Goal: Complete application form

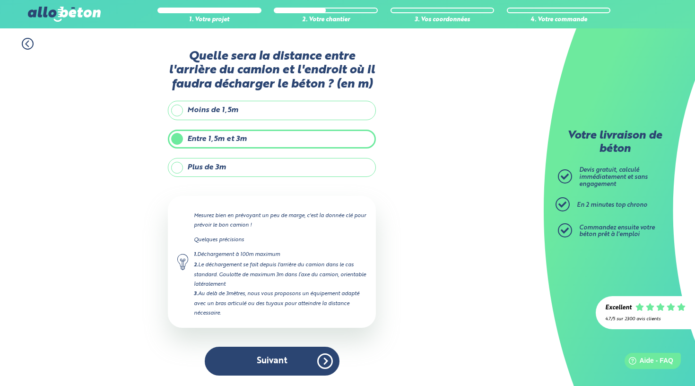
click at [271, 355] on button "Suivant" at bounding box center [272, 361] width 135 height 29
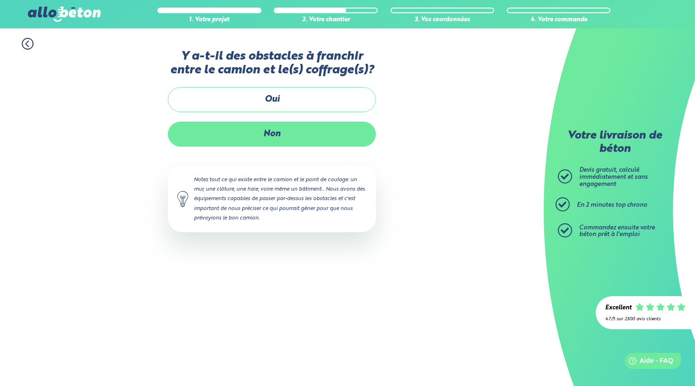
click at [269, 135] on label "Non" at bounding box center [272, 134] width 208 height 25
click at [0, 0] on input "Non" at bounding box center [0, 0] width 0 height 0
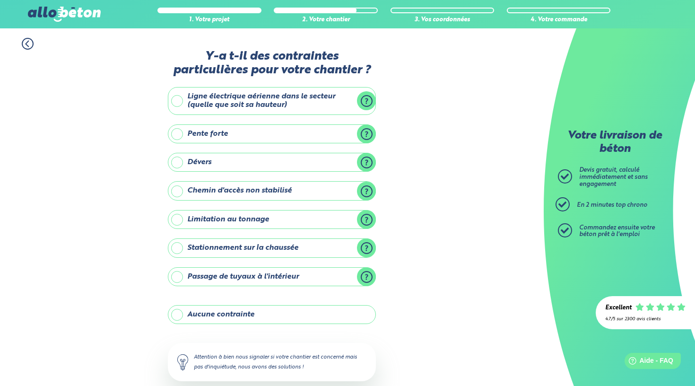
click at [424, 302] on div "1. Votre projet 2. Votre chantier 3. Vos coordonnées 4. Votre commande Y-a t-il…" at bounding box center [272, 233] width 544 height 410
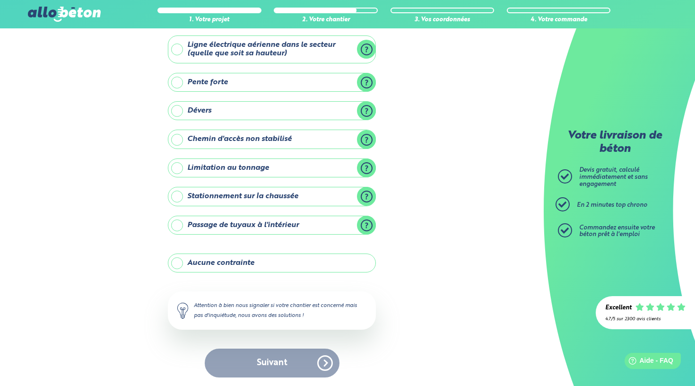
scroll to position [50, 0]
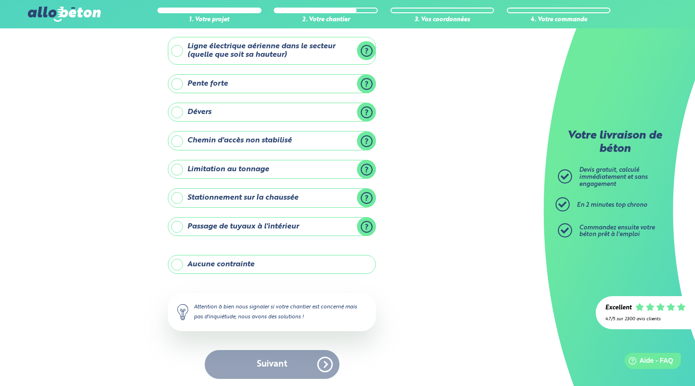
click at [178, 197] on label "Stationnement sur la chaussée" at bounding box center [272, 197] width 208 height 19
click at [0, 0] on input "Stationnement sur la chaussée" at bounding box center [0, 0] width 0 height 0
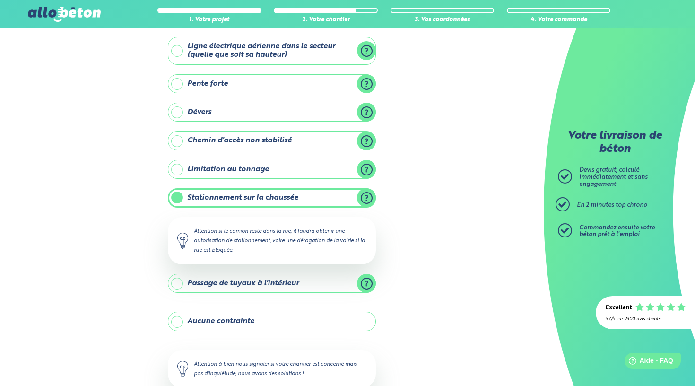
click at [178, 197] on label "Stationnement sur la chaussée" at bounding box center [272, 197] width 208 height 19
click at [0, 0] on input "Stationnement sur la chaussée" at bounding box center [0, 0] width 0 height 0
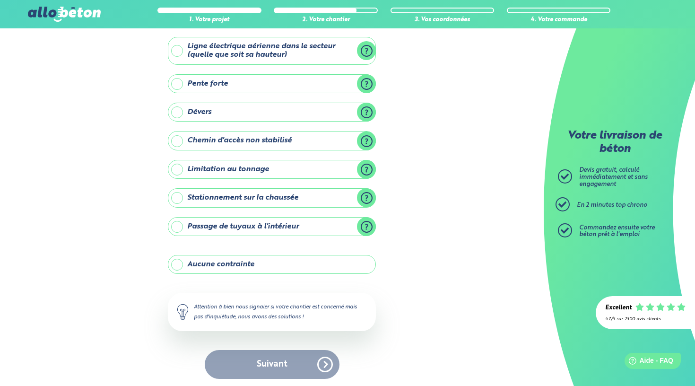
click at [177, 262] on label "Aucune contrainte" at bounding box center [272, 264] width 208 height 19
click at [0, 0] on input "Aucune contrainte" at bounding box center [0, 0] width 0 height 0
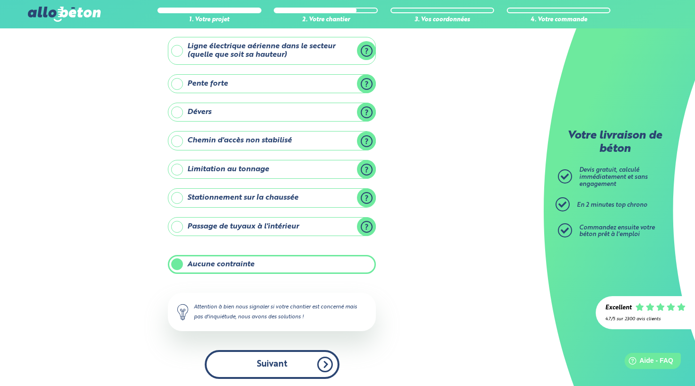
click at [270, 361] on button "Suivant" at bounding box center [272, 364] width 135 height 29
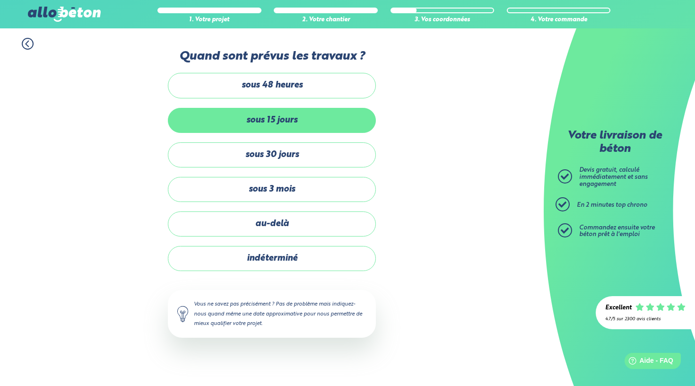
click at [270, 118] on label "sous 15 jours" at bounding box center [272, 120] width 208 height 25
click at [0, 0] on input "sous 15 jours" at bounding box center [0, 0] width 0 height 0
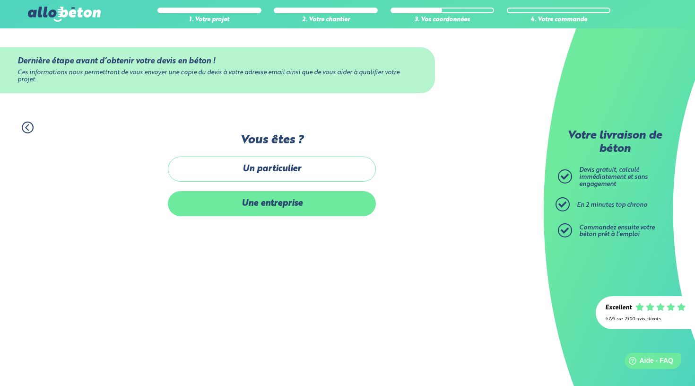
click at [280, 200] on label "Une entreprise" at bounding box center [272, 203] width 208 height 25
click at [0, 0] on input "Une entreprise" at bounding box center [0, 0] width 0 height 0
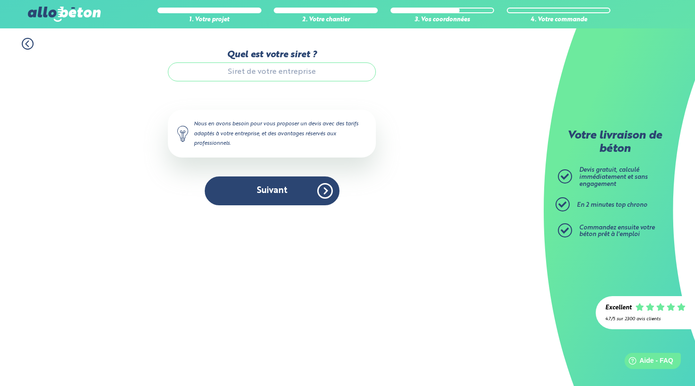
click at [245, 74] on input "Quel est votre siret ?" at bounding box center [272, 71] width 208 height 19
paste input "43013033600026"
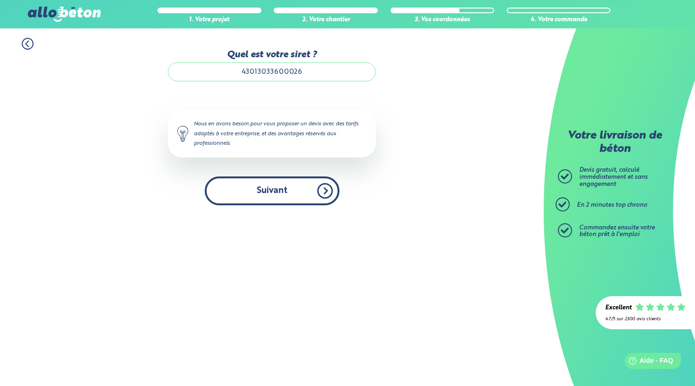
type input "43013033600026"
click at [261, 197] on button "Suivant" at bounding box center [272, 190] width 135 height 29
click at [324, 191] on button "Suivant" at bounding box center [272, 190] width 135 height 29
click at [283, 192] on button "Suivant" at bounding box center [272, 190] width 135 height 29
click at [273, 197] on button "Suivant" at bounding box center [272, 190] width 135 height 29
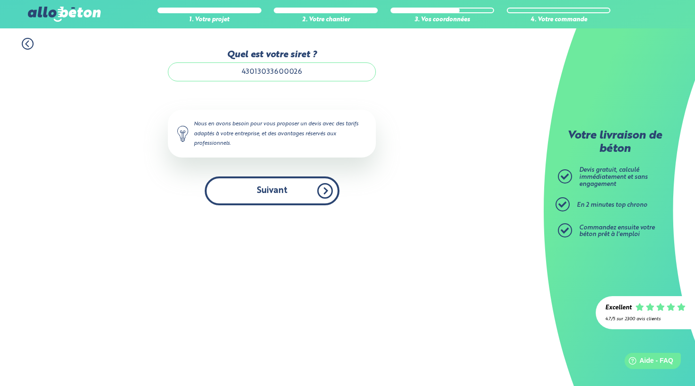
click at [275, 191] on button "Suivant" at bounding box center [272, 190] width 135 height 29
click at [328, 192] on button "Suivant" at bounding box center [272, 190] width 135 height 29
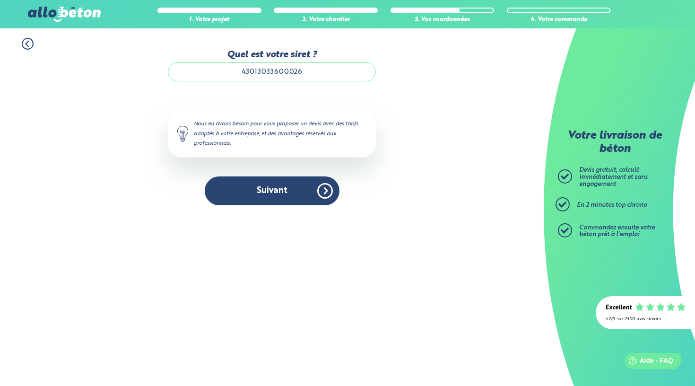
click at [27, 42] on icon at bounding box center [27, 44] width 3 height 6
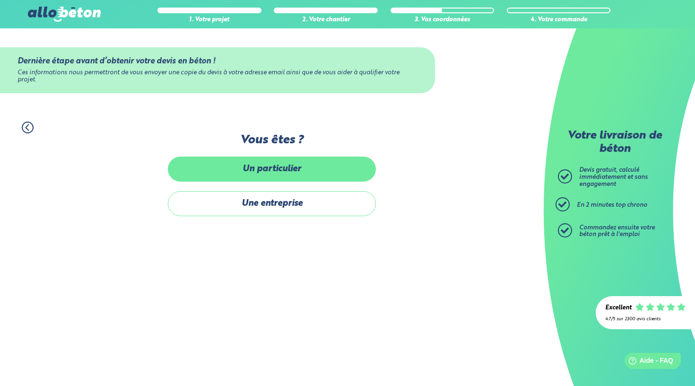
click at [283, 174] on label "Un particulier" at bounding box center [272, 169] width 208 height 25
click at [0, 0] on input "Un particulier" at bounding box center [0, 0] width 0 height 0
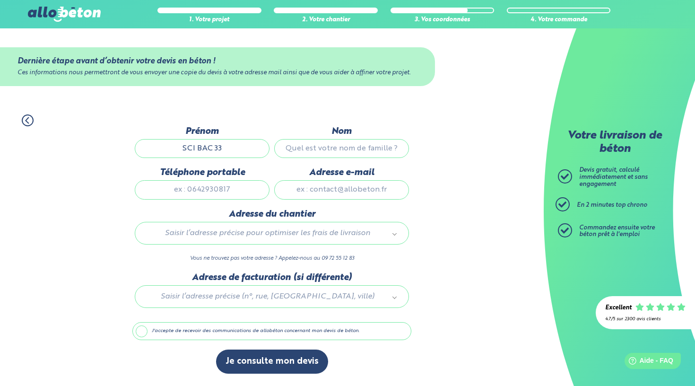
type input "SCI BAC 33"
type input "FOARE"
type input "0642762772"
type input "[EMAIL_ADDRESS][DOMAIN_NAME]"
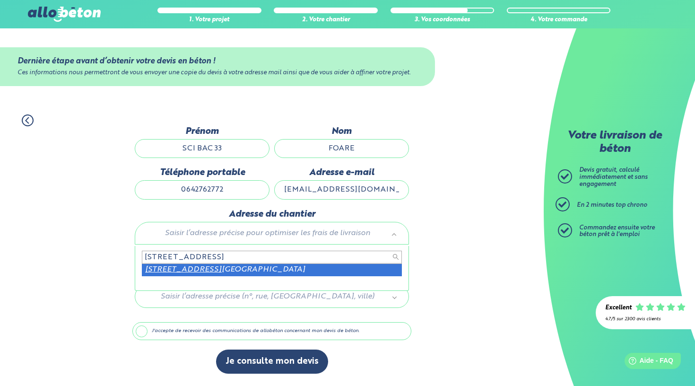
type input "[STREET_ADDRESS]"
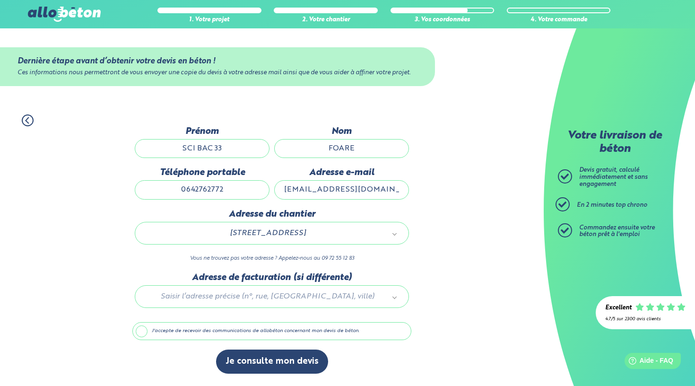
click at [264, 296] on div at bounding box center [271, 294] width 279 height 45
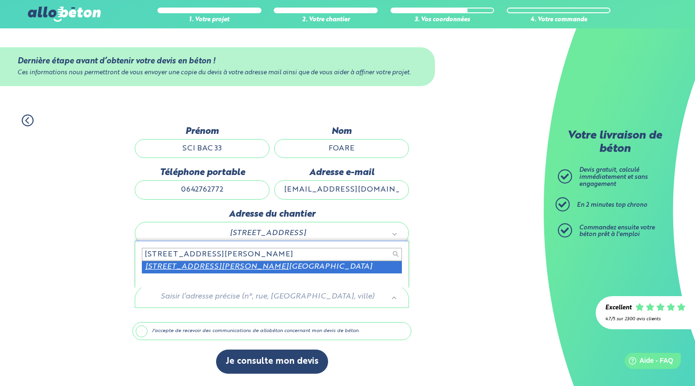
type input "[STREET_ADDRESS][PERSON_NAME]"
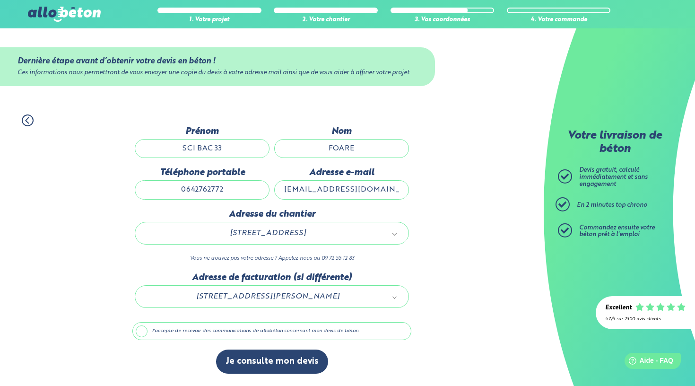
click at [145, 336] on label "J'accepte de recevoir des communications de allobéton concernant mon devis de b…" at bounding box center [271, 331] width 279 height 18
click at [0, 0] on input "J'accepte de recevoir des communications de allobéton concernant mon devis de b…" at bounding box center [0, 0] width 0 height 0
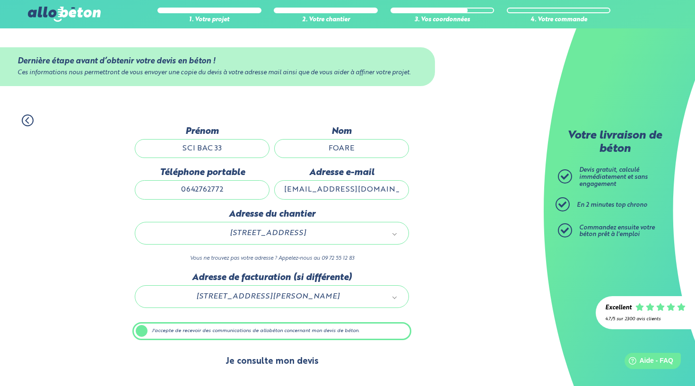
click at [261, 362] on button "Je consulte mon devis" at bounding box center [272, 361] width 112 height 24
